Goal: Find specific fact: Find specific fact

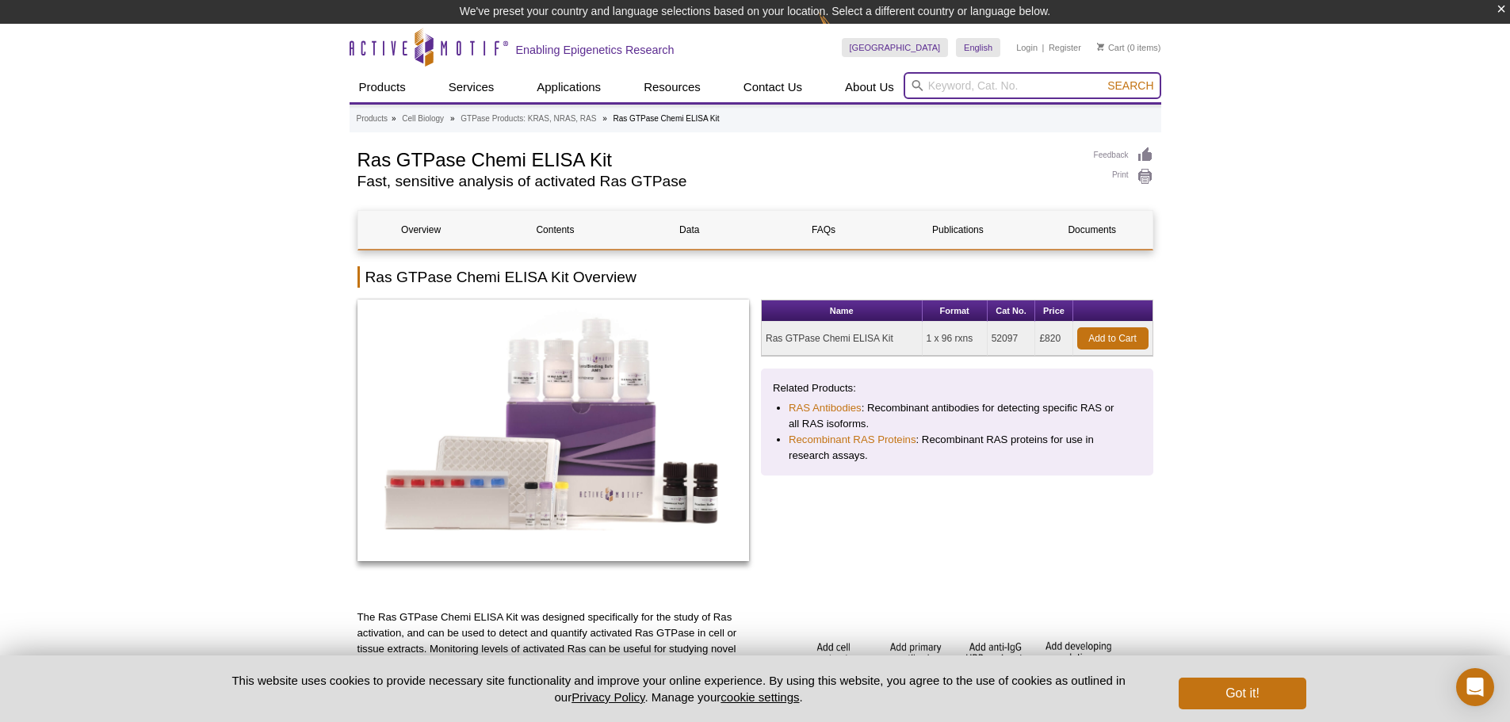
click at [943, 79] on input "search" at bounding box center [1032, 85] width 258 height 27
paste input "144-60724-50"
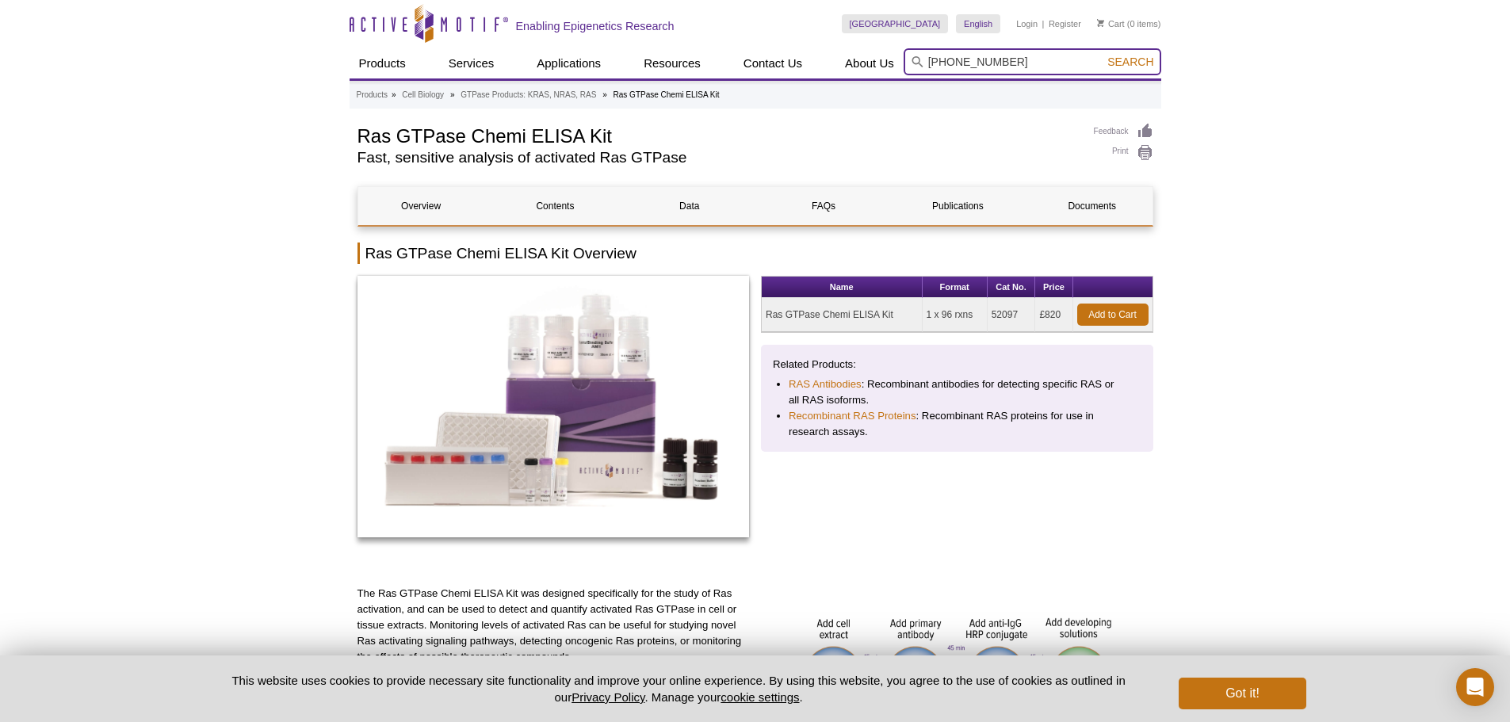
type input "144-60724-50"
click at [1137, 61] on span "Search" at bounding box center [1130, 61] width 46 height 13
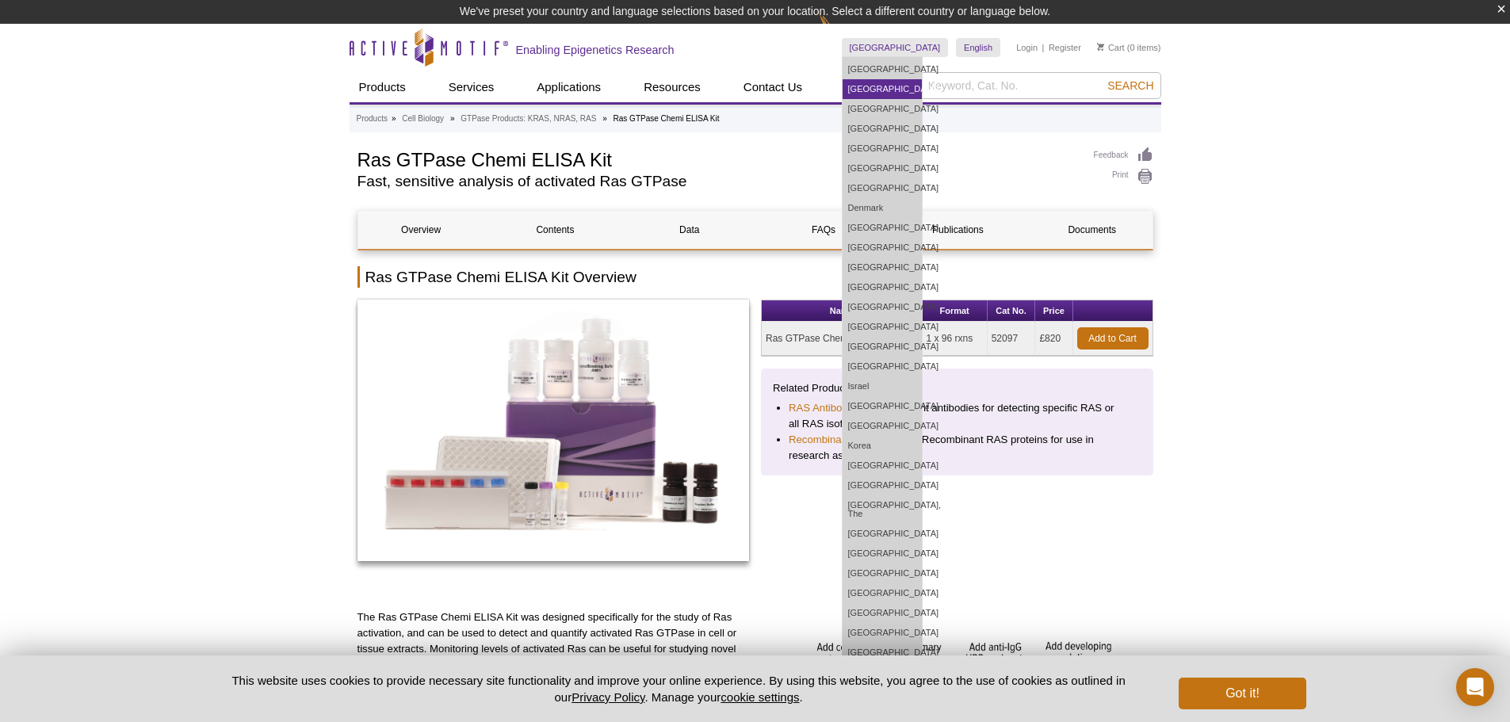
scroll to position [24, 0]
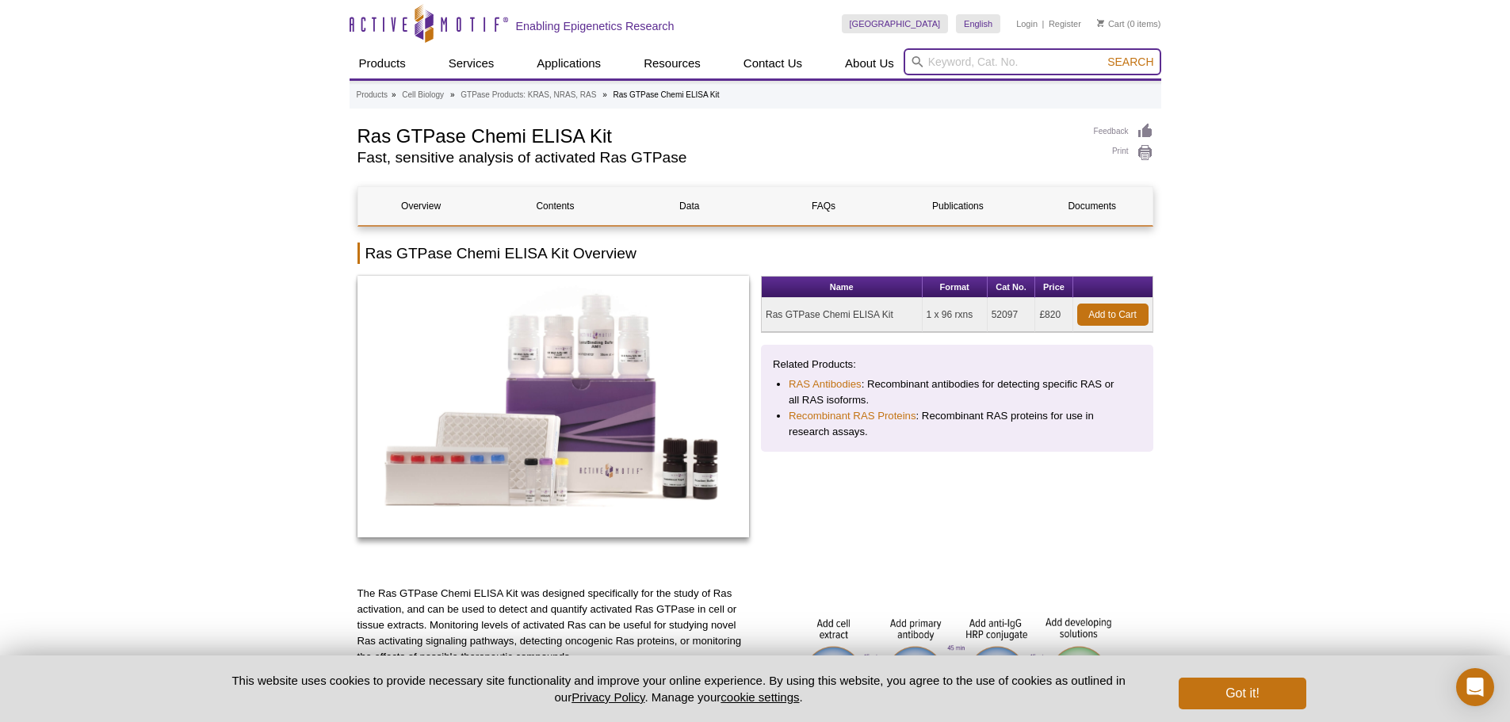
click at [965, 64] on input "search" at bounding box center [1032, 61] width 258 height 27
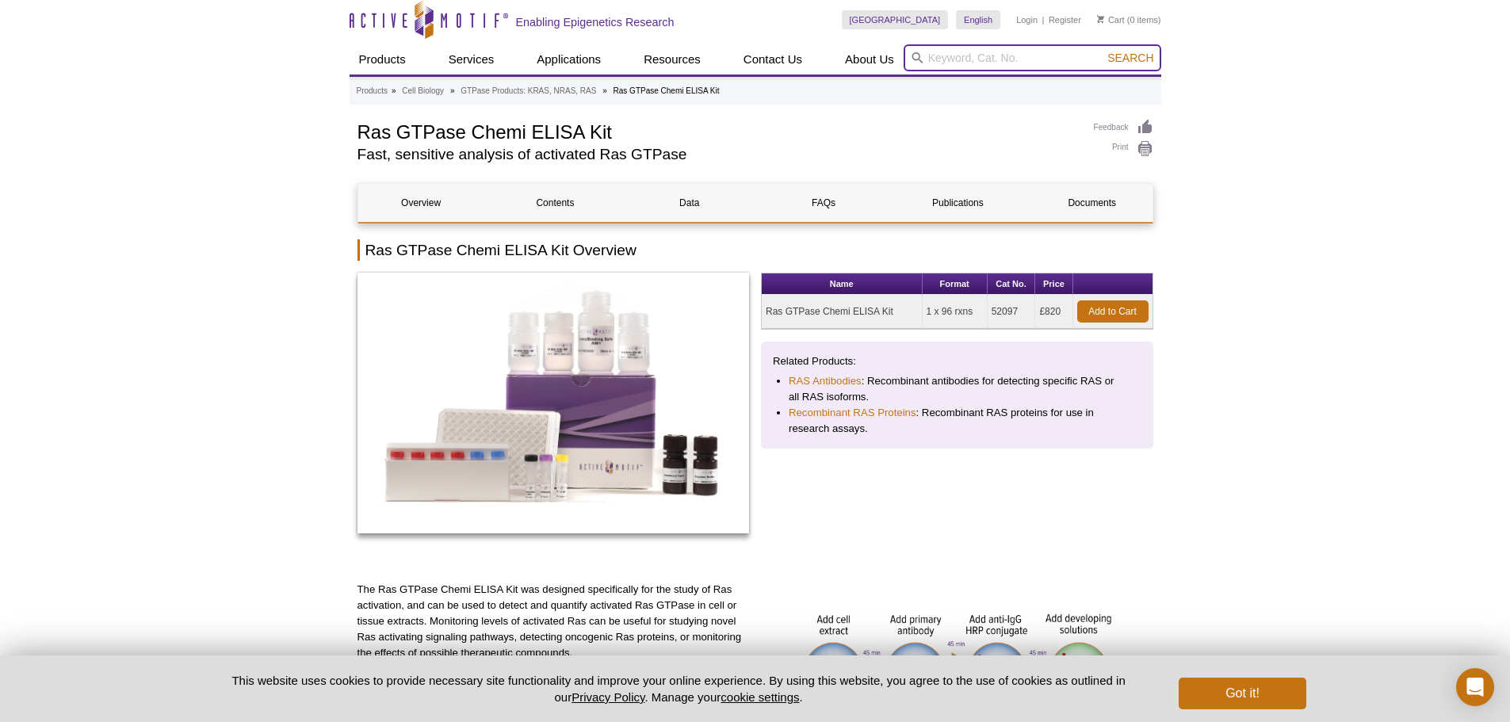
scroll to position [0, 0]
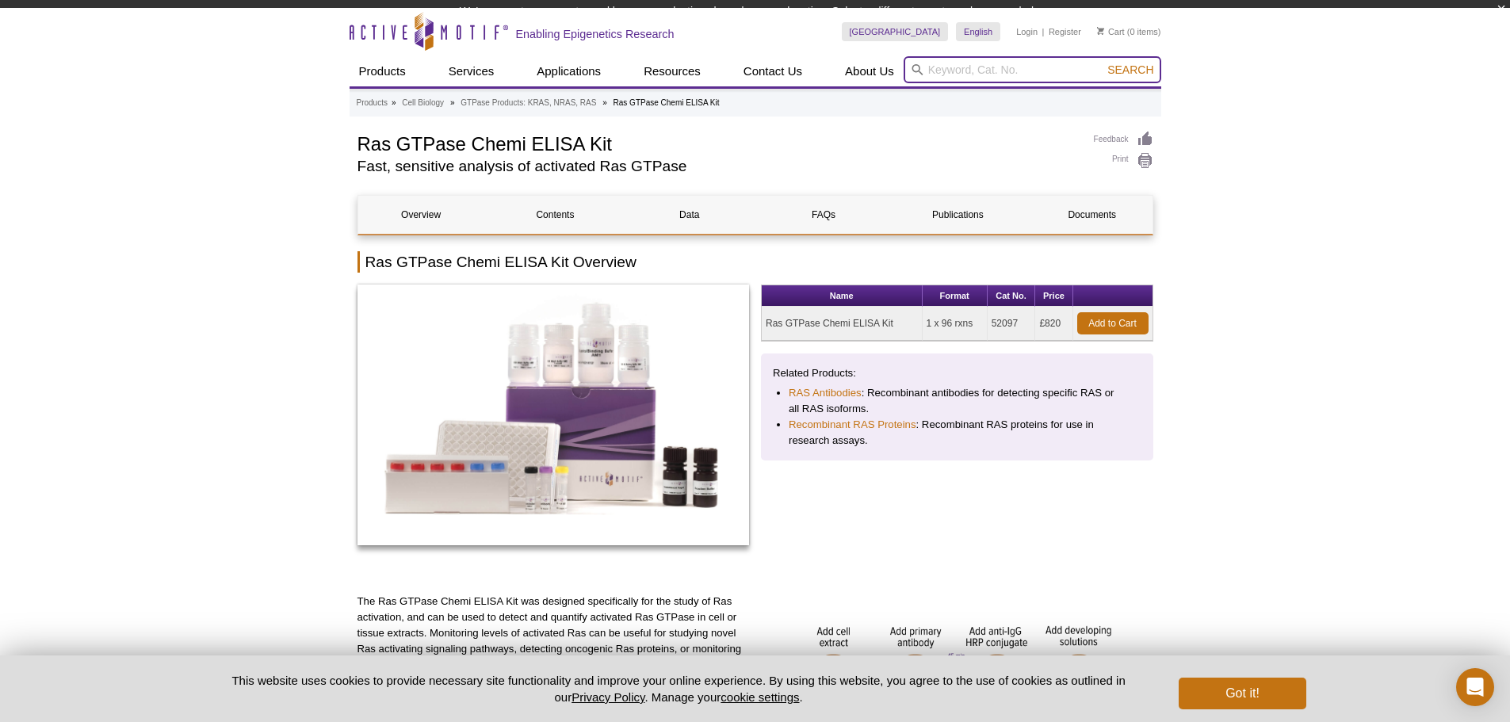
paste input "[PHONE_NUMBER]"
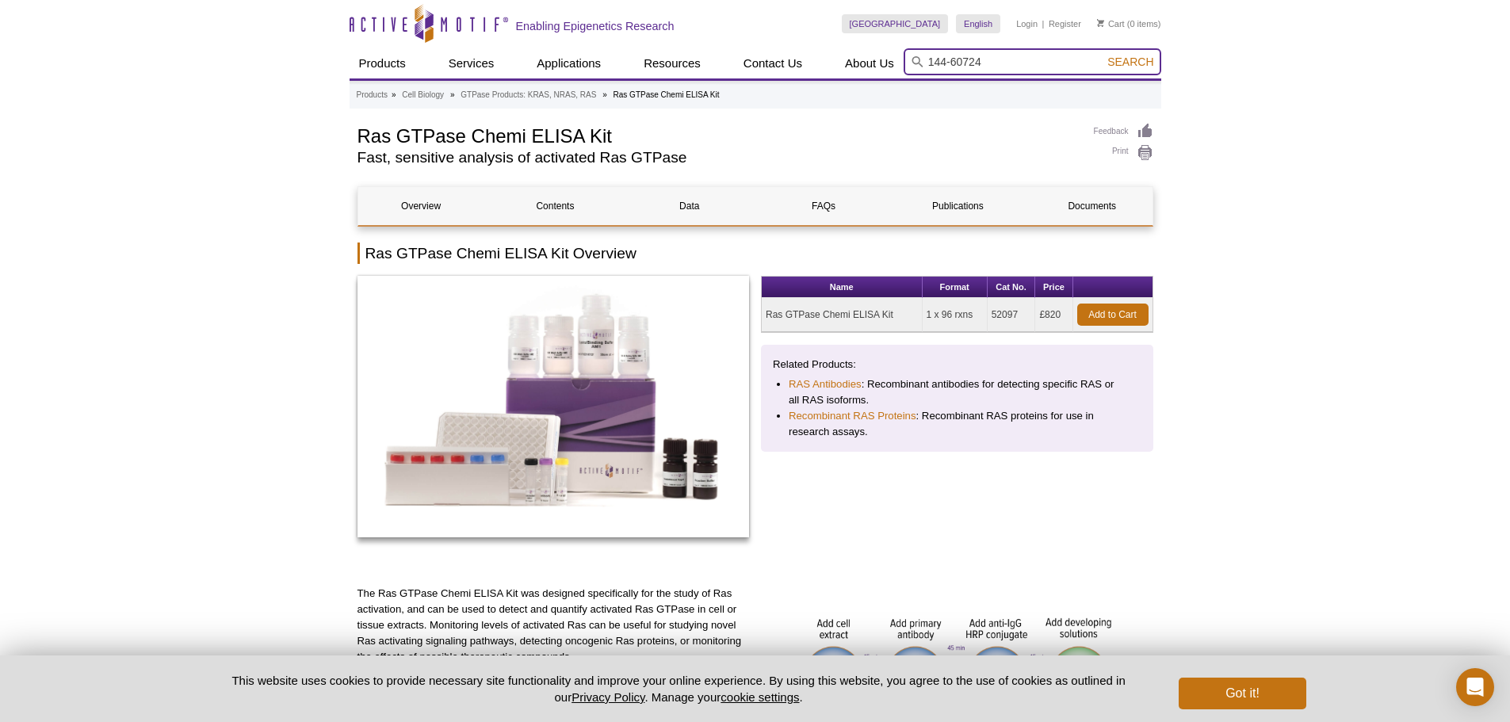
type input "144-60724"
click at [1102, 55] on button "Search" at bounding box center [1129, 62] width 55 height 14
